Goal: Information Seeking & Learning: Check status

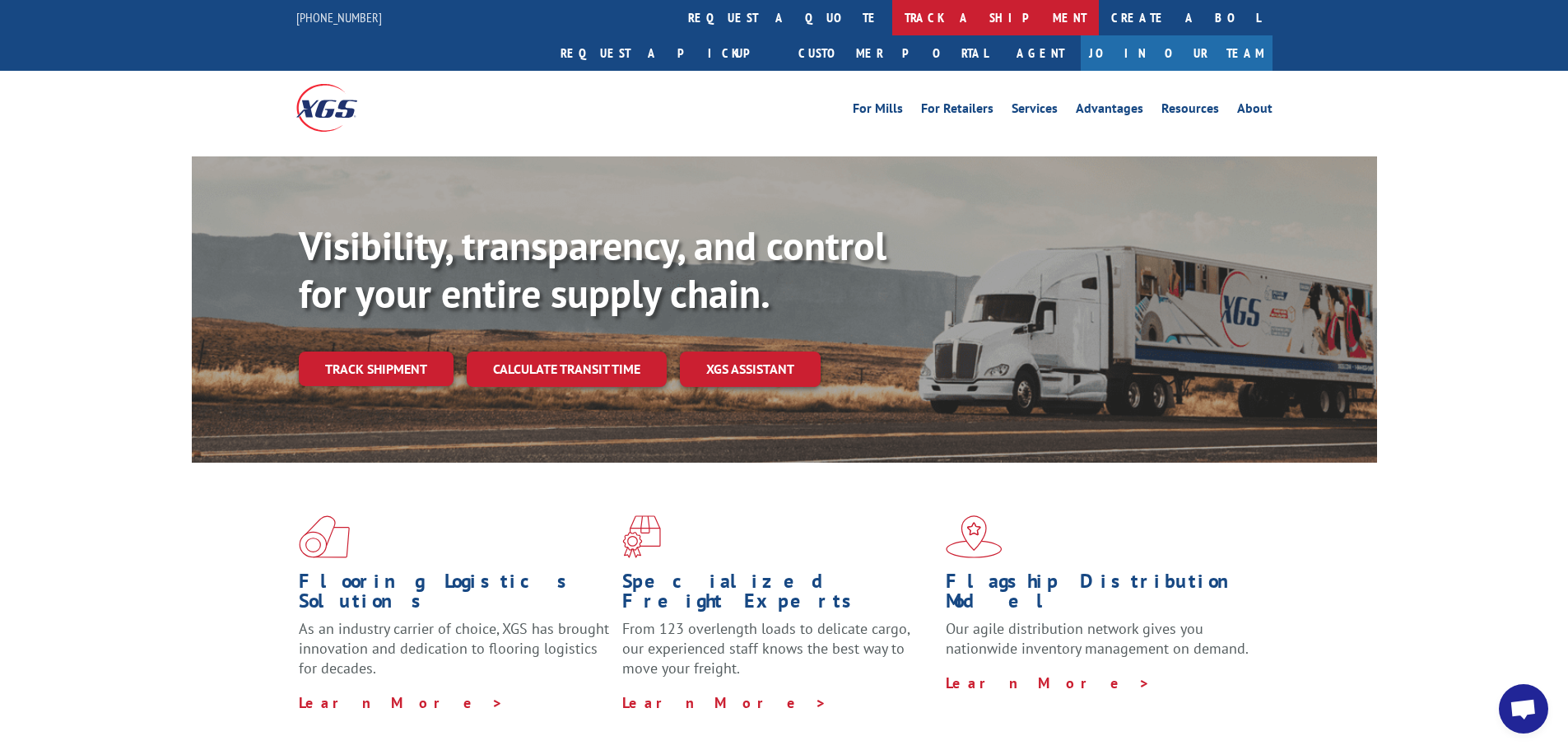
click at [893, 20] on link "track a shipment" at bounding box center [995, 17] width 206 height 36
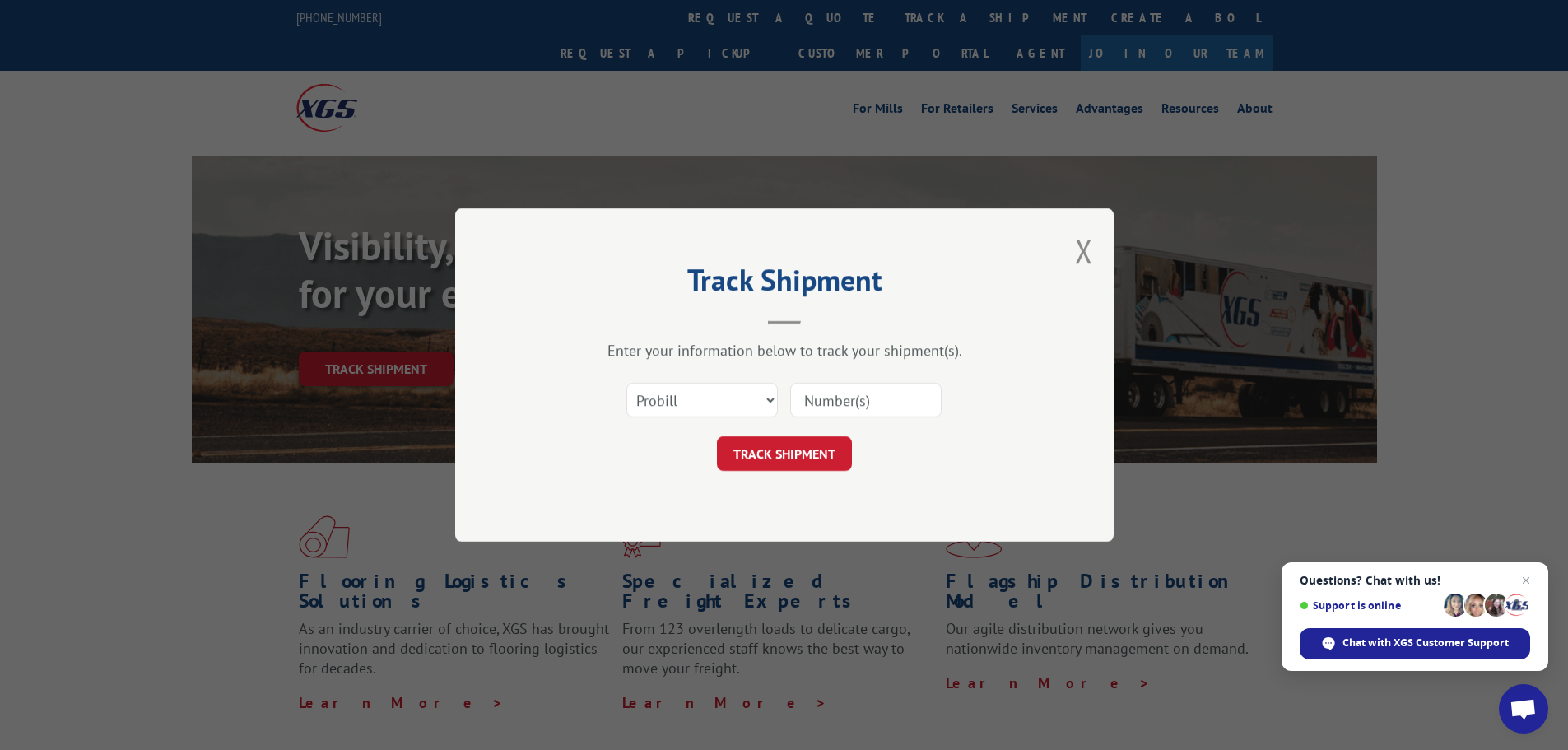
click at [834, 393] on input at bounding box center [866, 400] width 151 height 35
paste input "15006674"
type input "15006674"
click at [794, 447] on button "TRACK SHIPMENT" at bounding box center [784, 453] width 135 height 35
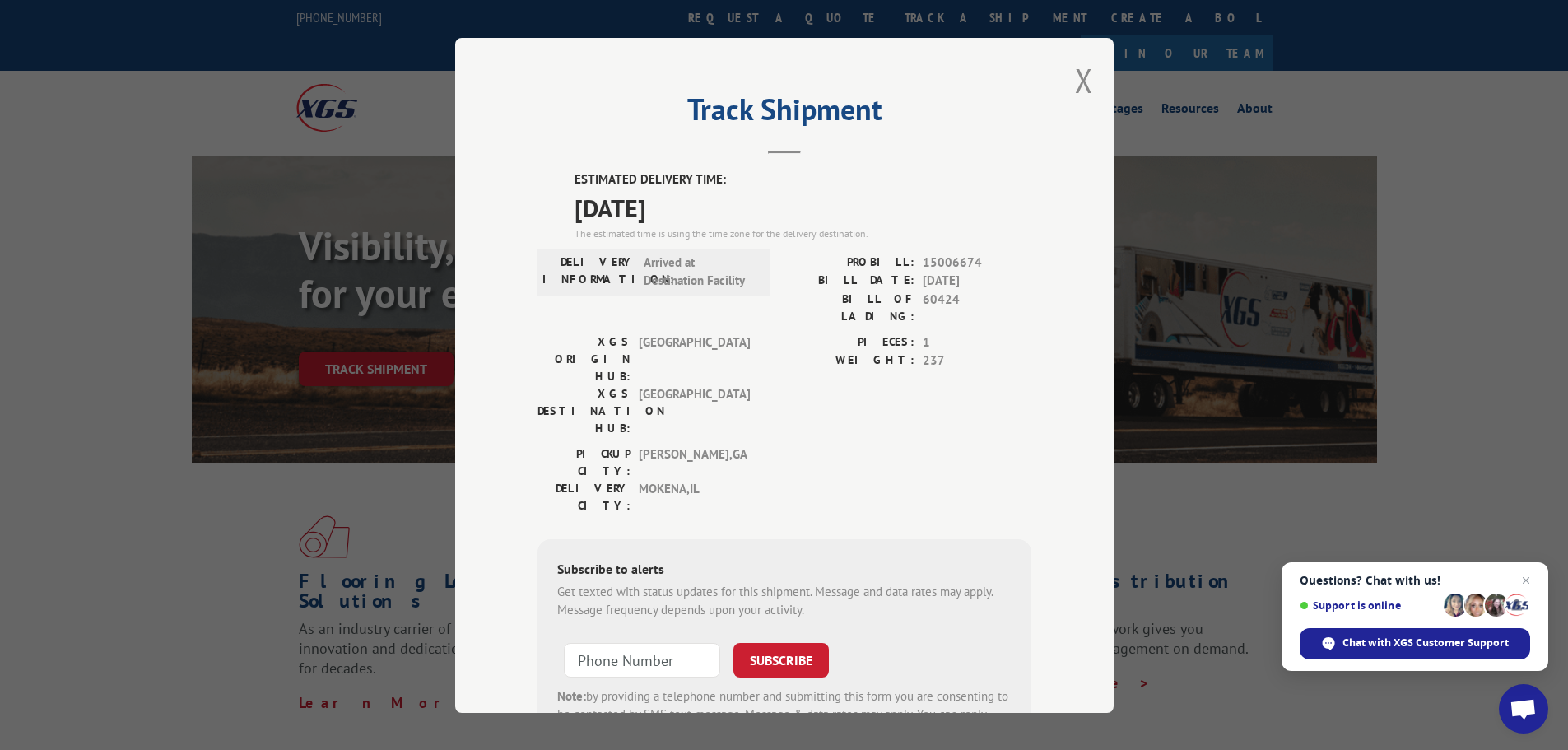
drag, startPoint x: 569, startPoint y: 207, endPoint x: 705, endPoint y: 212, distance: 136.1
click at [705, 212] on span "[DATE]" at bounding box center [802, 207] width 457 height 37
click at [739, 207] on span "[DATE]" at bounding box center [802, 207] width 457 height 37
drag, startPoint x: 1081, startPoint y: 85, endPoint x: 1058, endPoint y: 64, distance: 31.1
click at [1081, 85] on button "Close modal" at bounding box center [1084, 80] width 18 height 44
